Goal: Entertainment & Leisure: Consume media (video, audio)

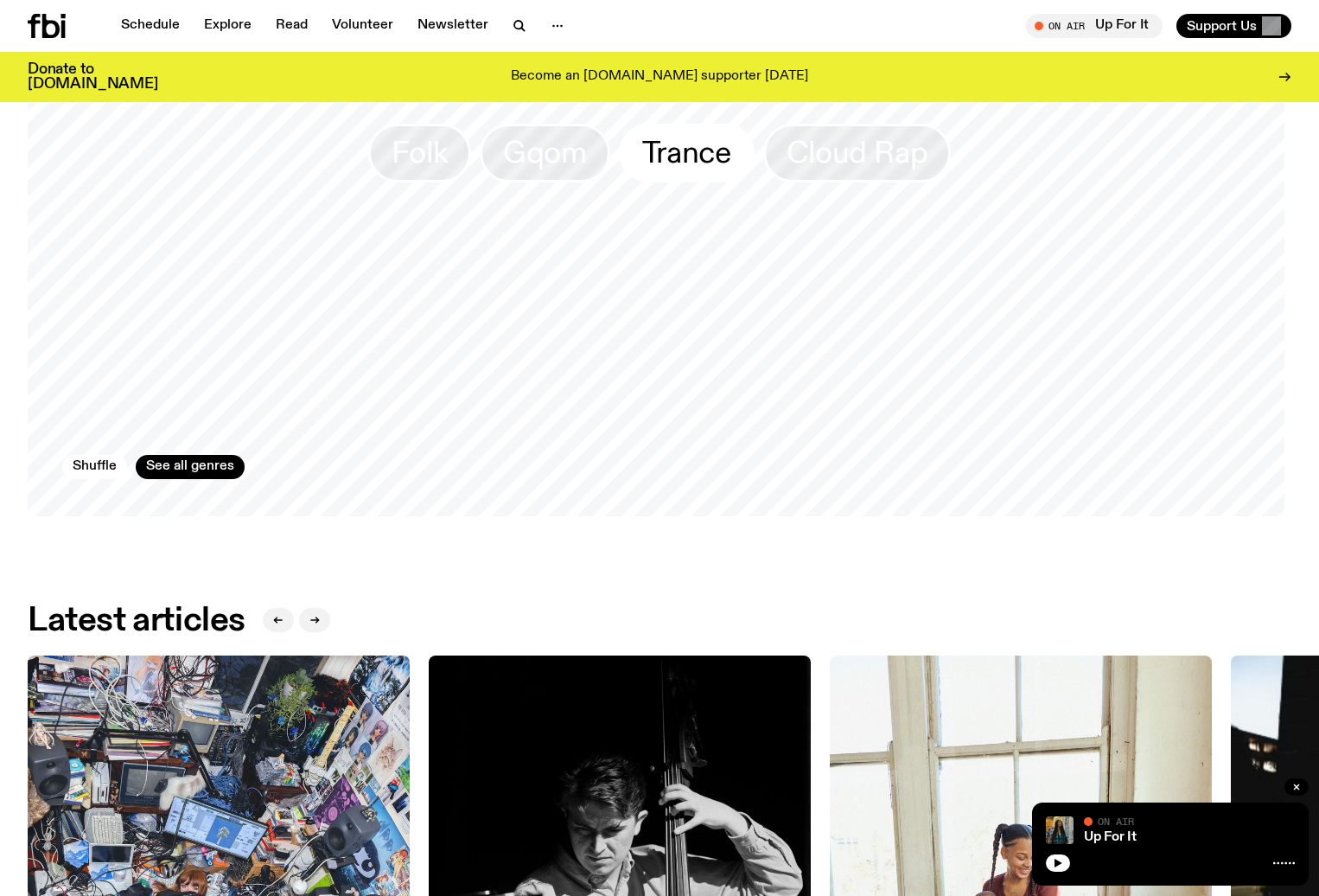
scroll to position [1628, 0]
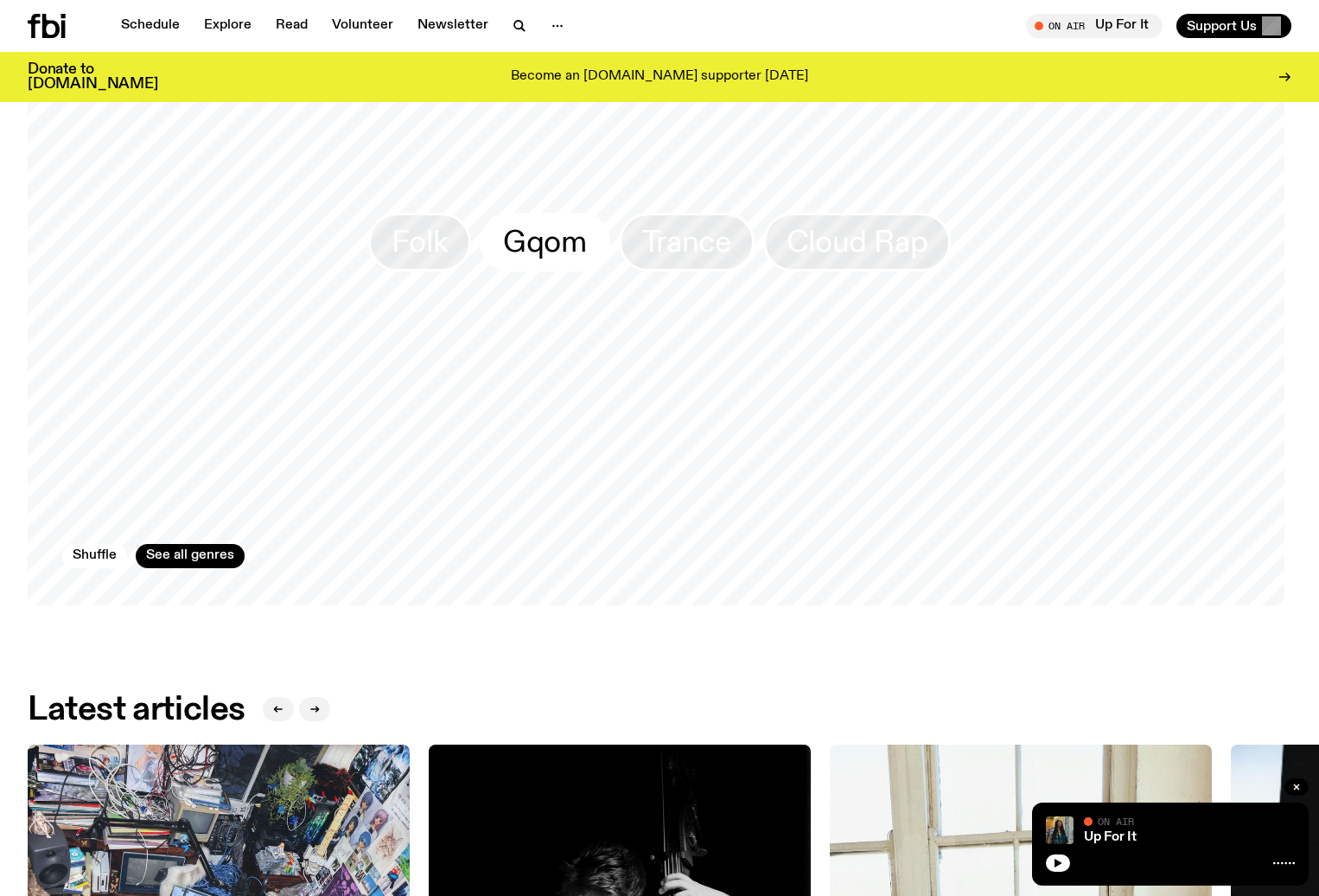
click at [531, 255] on span "Gqom" at bounding box center [545, 241] width 84 height 34
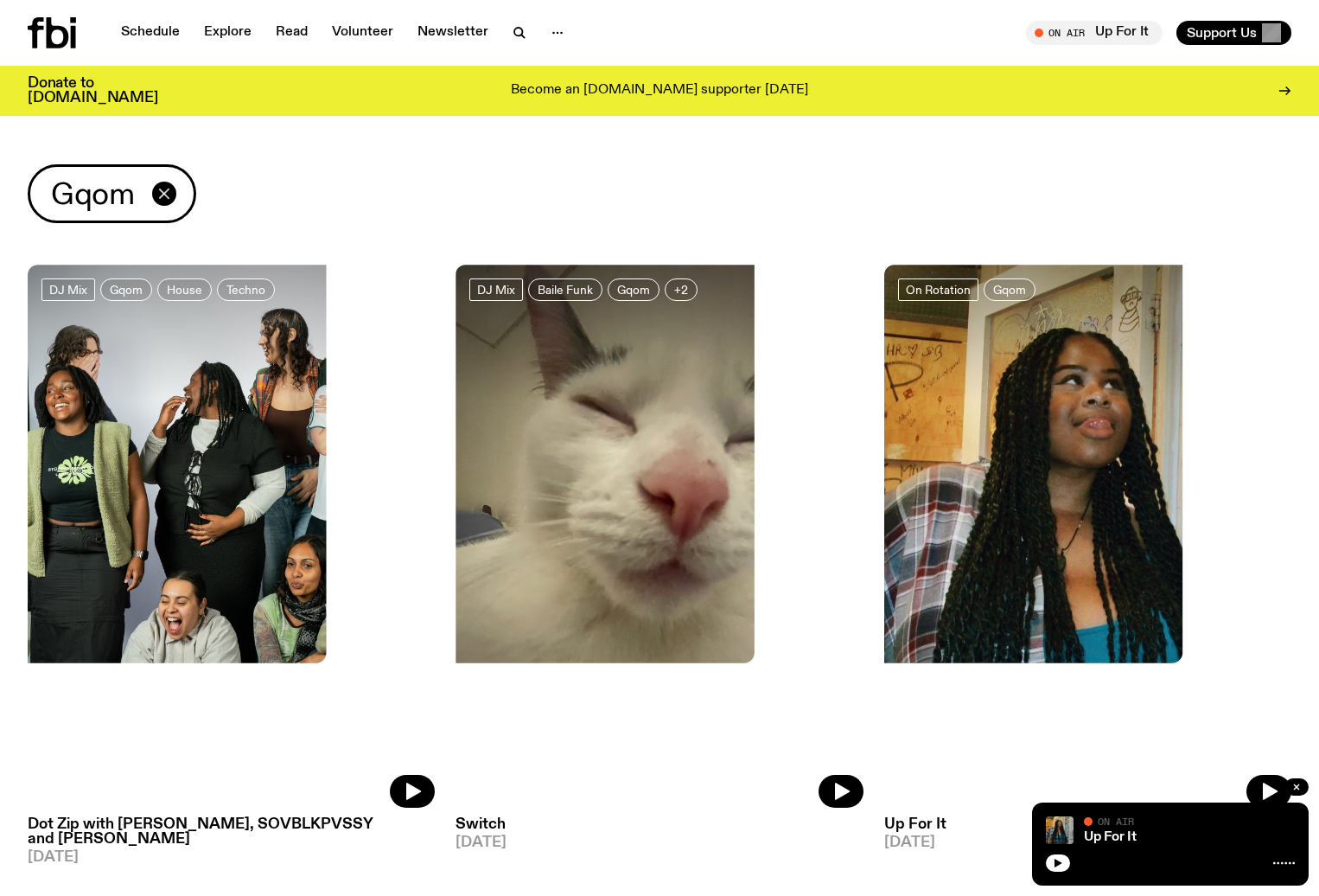
click at [164, 197] on icon "button" at bounding box center [164, 193] width 21 height 21
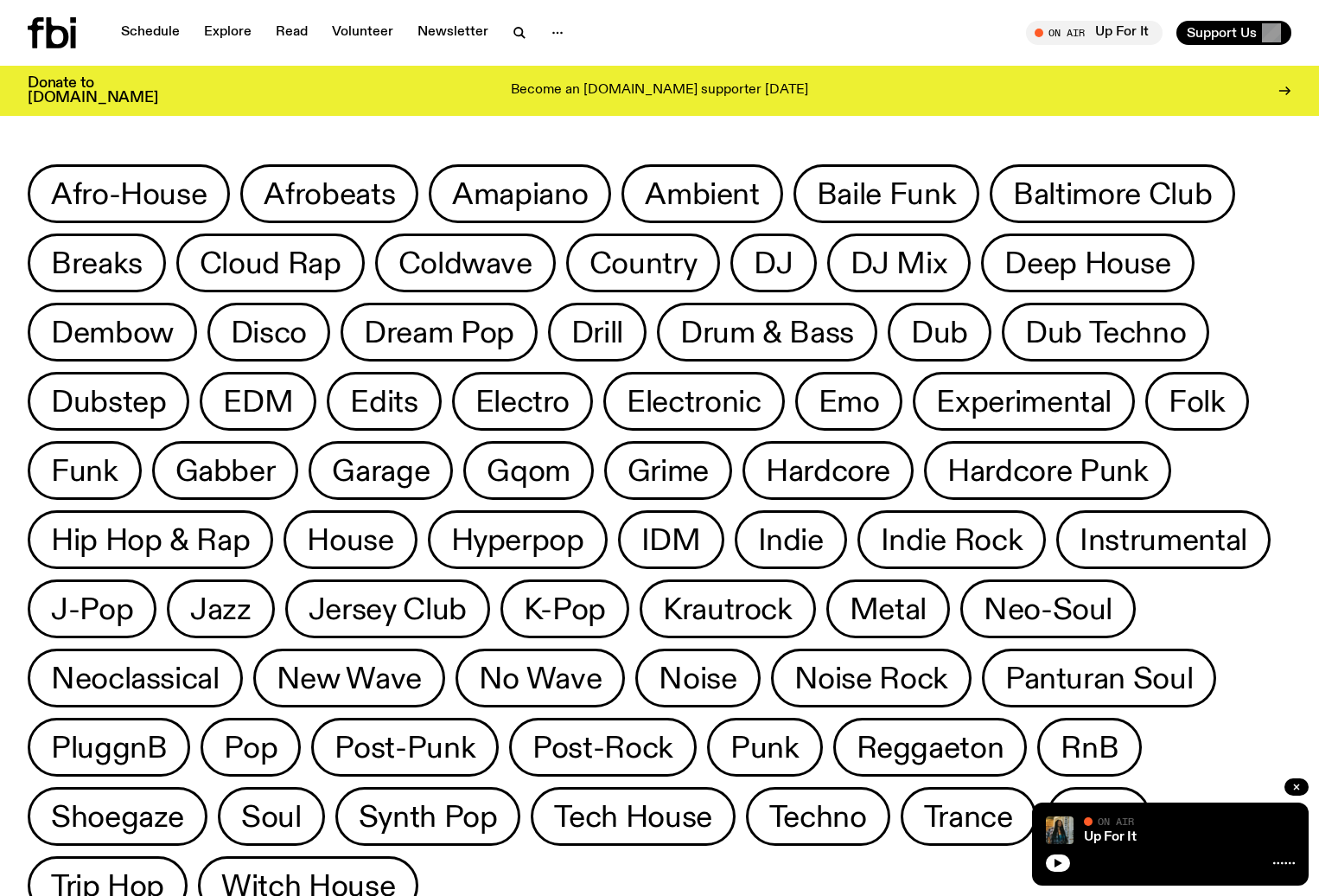
click at [57, 34] on icon at bounding box center [52, 33] width 49 height 31
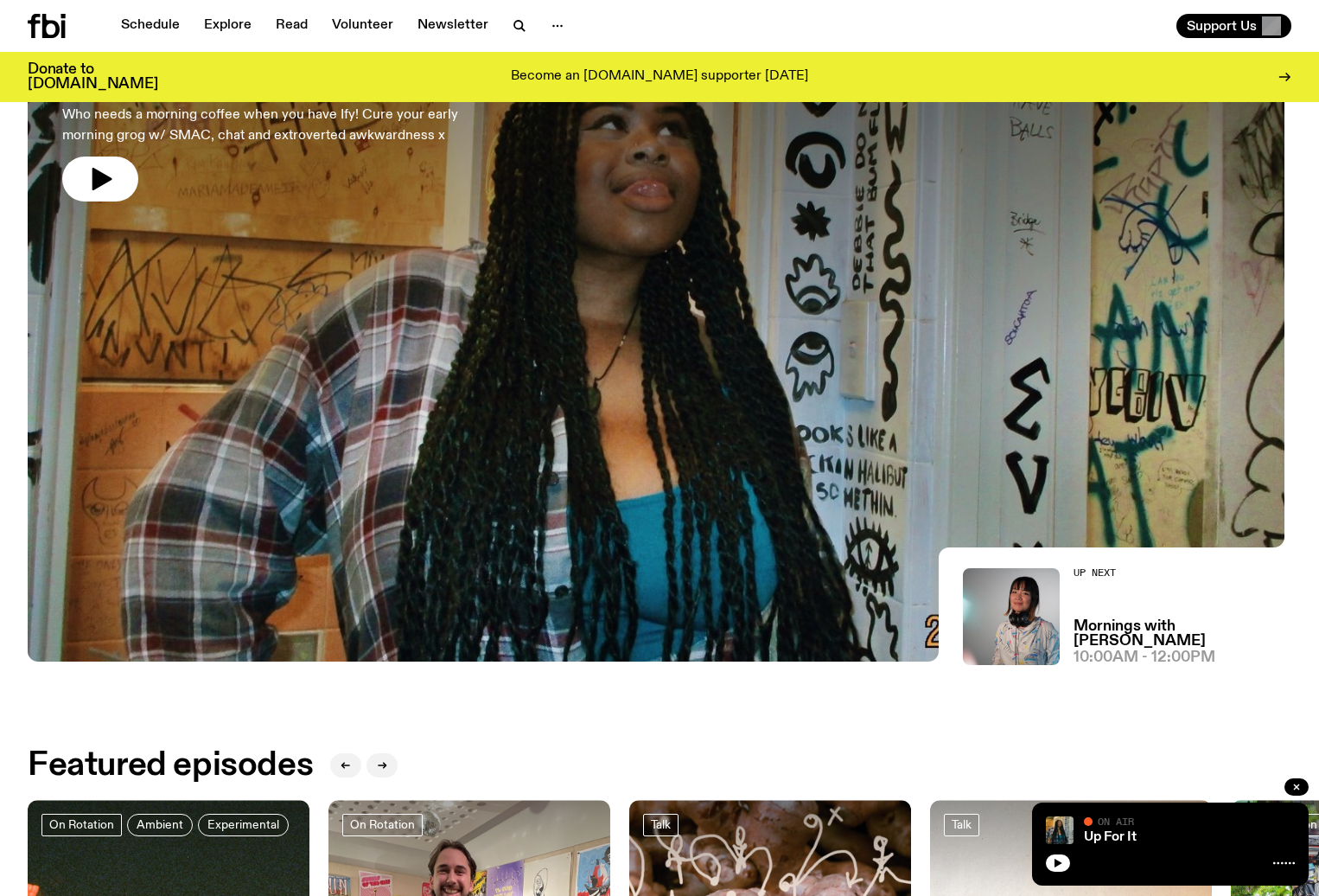
scroll to position [198, 0]
